Goal: Entertainment & Leisure: Consume media (video, audio)

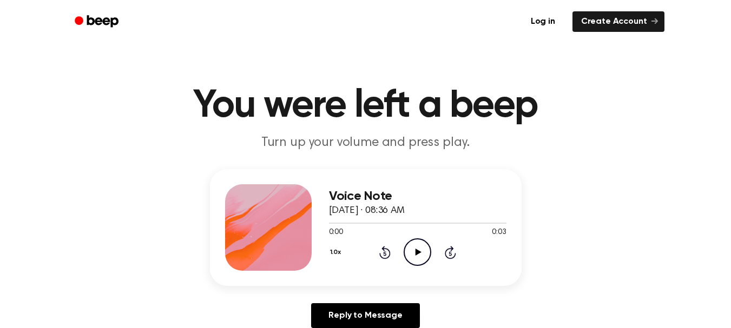
click at [412, 250] on icon "Play Audio" at bounding box center [417, 253] width 28 height 28
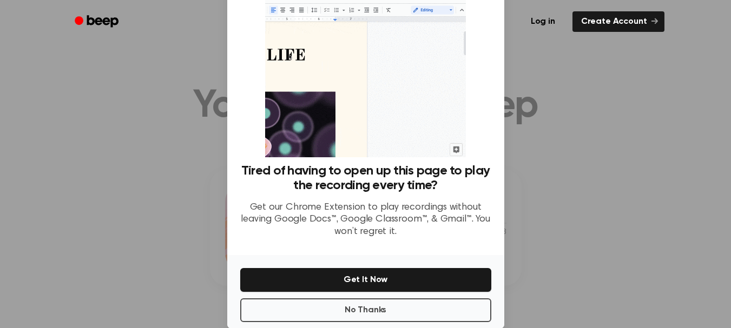
scroll to position [48, 0]
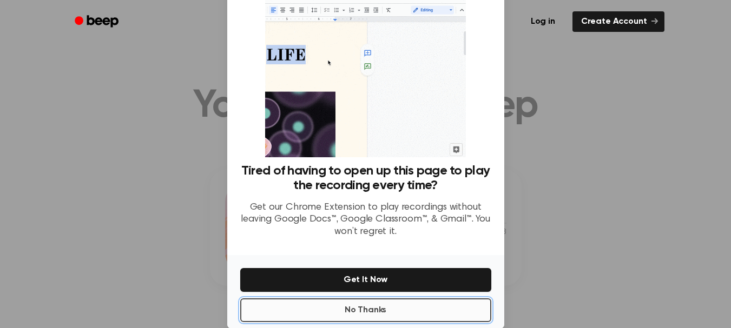
click at [370, 309] on button "No Thanks" at bounding box center [365, 311] width 251 height 24
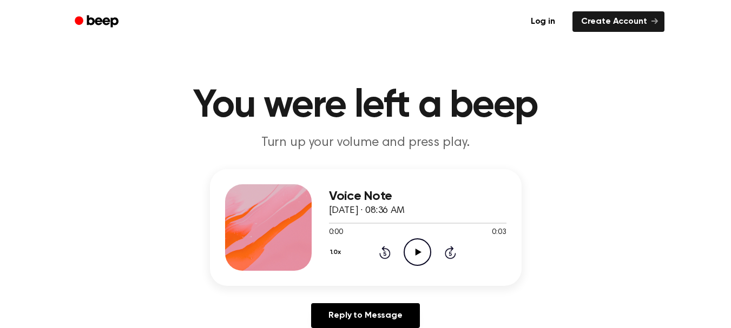
click at [420, 260] on icon "Play Audio" at bounding box center [417, 253] width 28 height 28
click at [418, 246] on icon "Play Audio" at bounding box center [417, 253] width 28 height 28
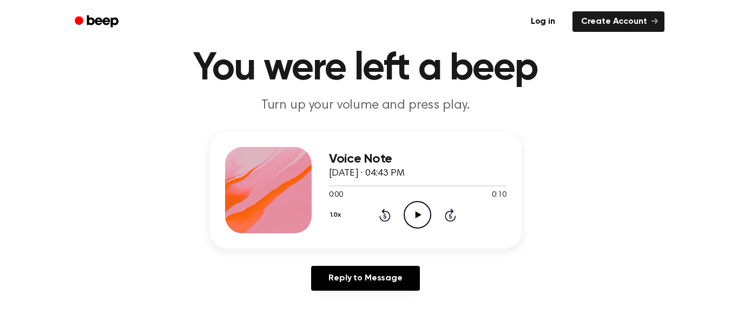
click at [416, 204] on icon "Play Audio" at bounding box center [417, 215] width 28 height 28
click at [414, 212] on icon "Pause Audio" at bounding box center [417, 215] width 28 height 28
